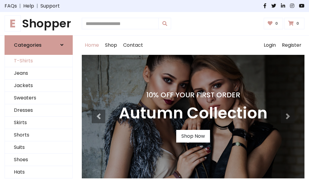
click at [39, 61] on link "T-Shirts" at bounding box center [39, 61] width 68 height 12
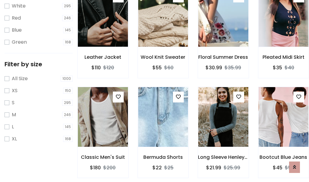
scroll to position [11, 0]
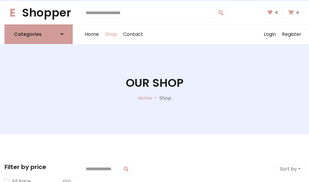
click at [155, 89] on h1 "Our Shop" at bounding box center [155, 83] width 58 height 14
click at [193, 34] on div "Home Shop Contact Log out Login Register" at bounding box center [193, 34] width 223 height 19
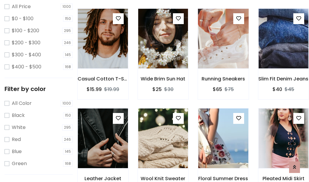
click at [223, 50] on img at bounding box center [223, 38] width 60 height 145
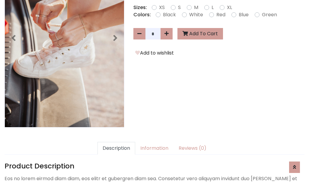
scroll to position [148, 0]
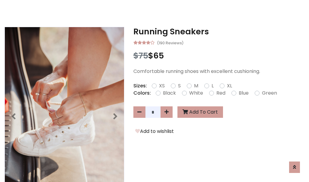
click at [219, 31] on h3 "Running Sneakers" at bounding box center [219, 32] width 171 height 10
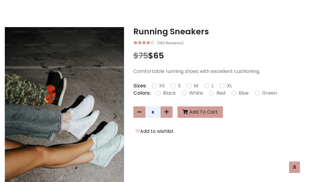
click at [219, 31] on h3 "Running Sneakers" at bounding box center [219, 32] width 171 height 10
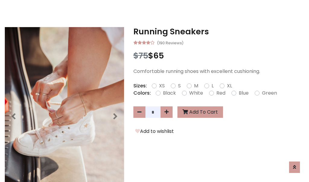
click at [219, 31] on h3 "Running Sneakers" at bounding box center [219, 32] width 171 height 10
